Goal: Transaction & Acquisition: Subscribe to service/newsletter

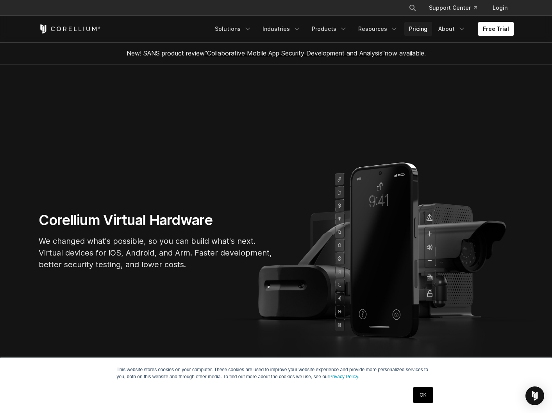
click at [424, 30] on link "Pricing" at bounding box center [419, 29] width 28 height 14
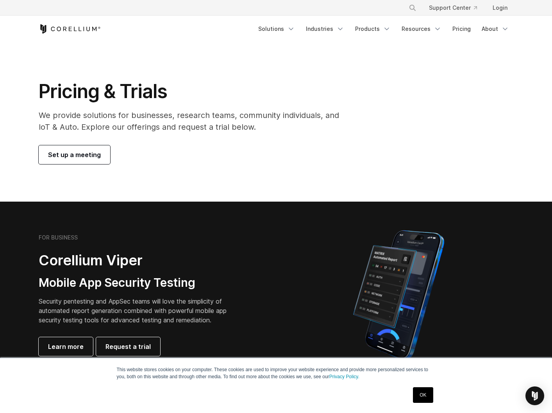
scroll to position [117, 0]
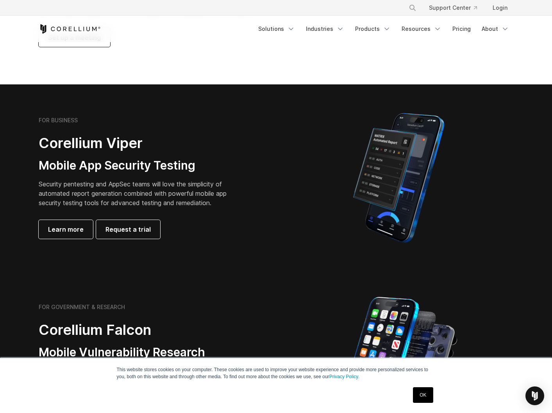
click at [124, 150] on h2 "Corellium Viper" at bounding box center [139, 143] width 200 height 18
click at [124, 149] on h2 "Corellium Viper" at bounding box center [139, 143] width 200 height 18
copy div "Corellium Viper"
